Goal: Task Accomplishment & Management: Manage account settings

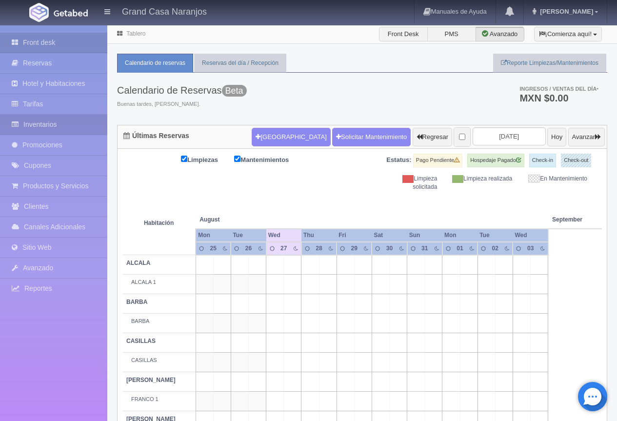
click at [55, 128] on link "Inventarios" at bounding box center [53, 125] width 107 height 20
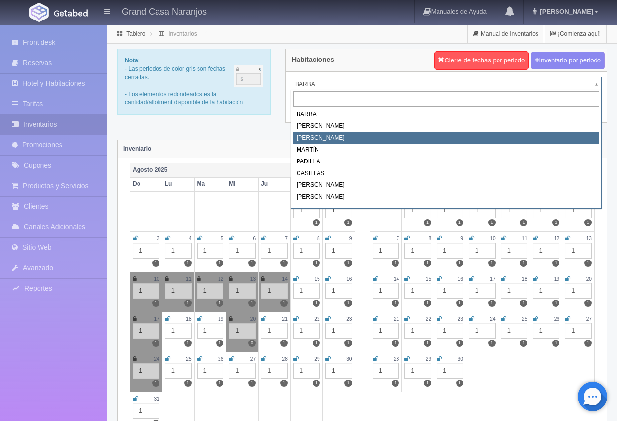
select select "2062"
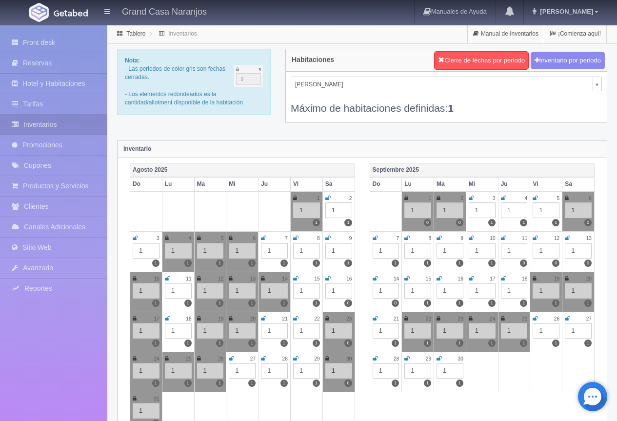
click at [230, 360] on icon at bounding box center [231, 359] width 5 height 6
click at [264, 360] on icon at bounding box center [263, 359] width 5 height 6
